Goal: Information Seeking & Learning: Learn about a topic

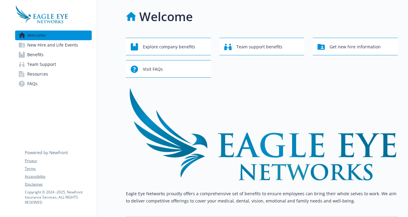
click at [38, 55] on span "Benefits" at bounding box center [35, 55] width 16 height 10
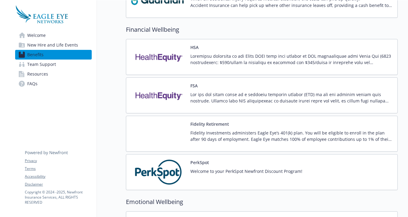
scroll to position [531, 0]
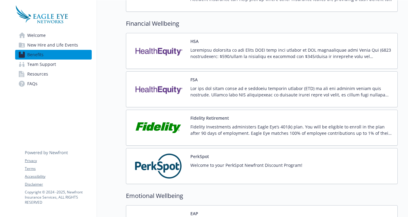
click at [251, 48] on p at bounding box center [291, 53] width 202 height 13
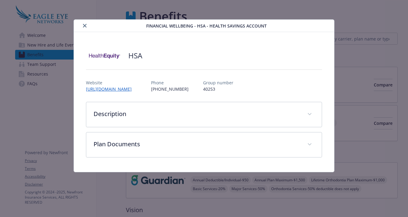
scroll to position [531, 0]
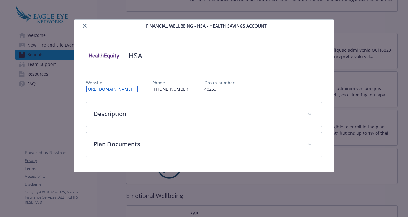
click at [138, 89] on link "[URL][DOMAIN_NAME]" at bounding box center [112, 89] width 52 height 7
